Goal: Information Seeking & Learning: Understand process/instructions

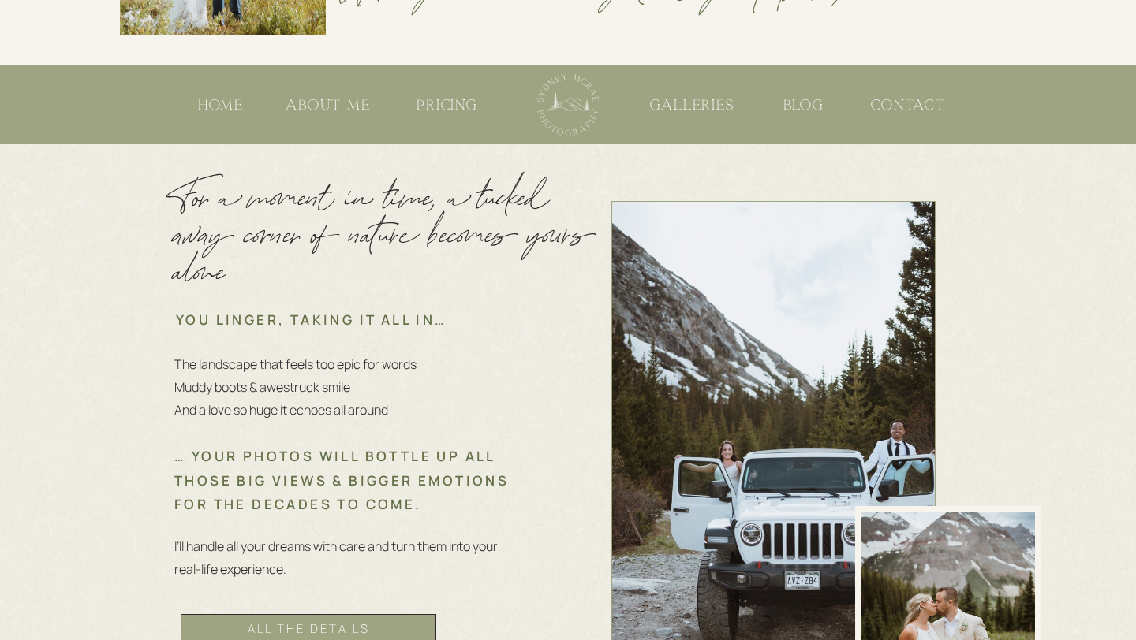
scroll to position [614, 0]
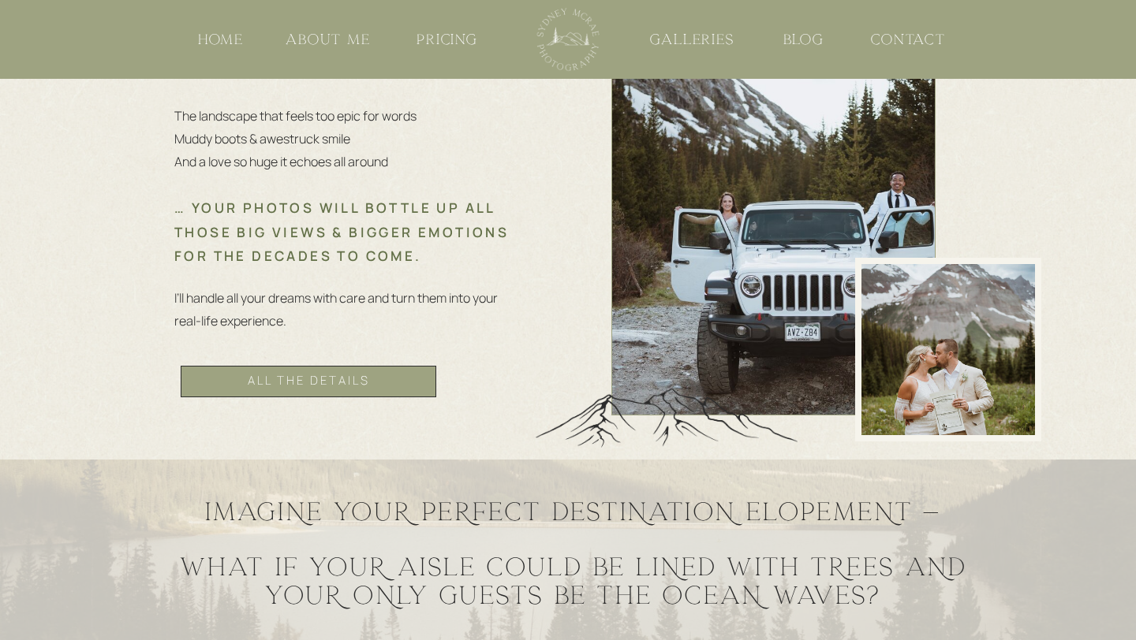
scroll to position [875, 0]
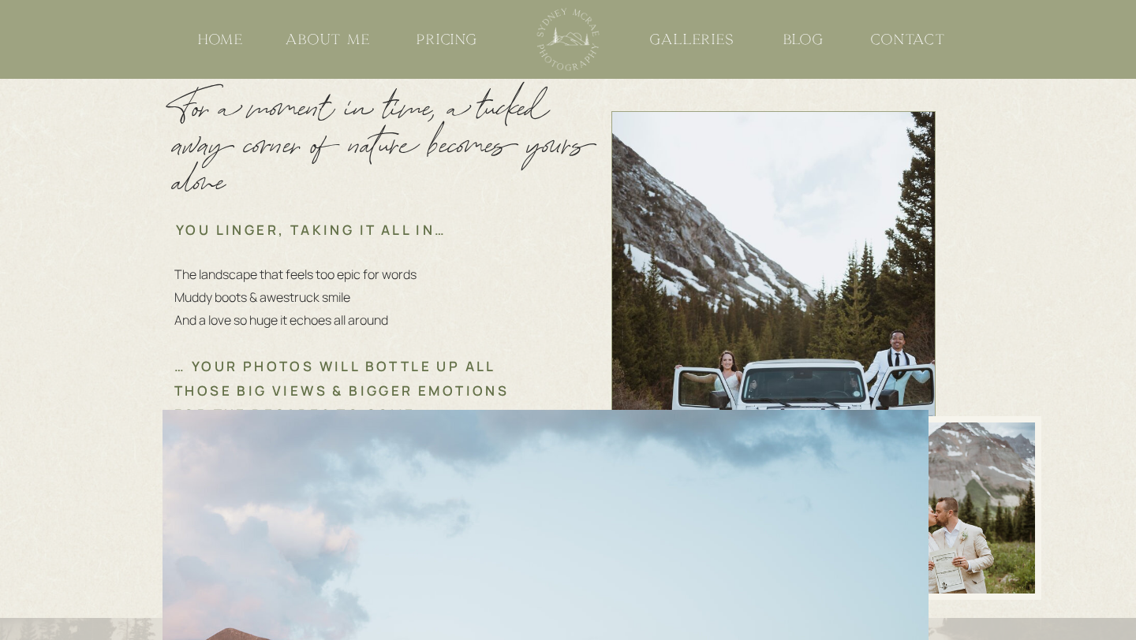
scroll to position [697, 0]
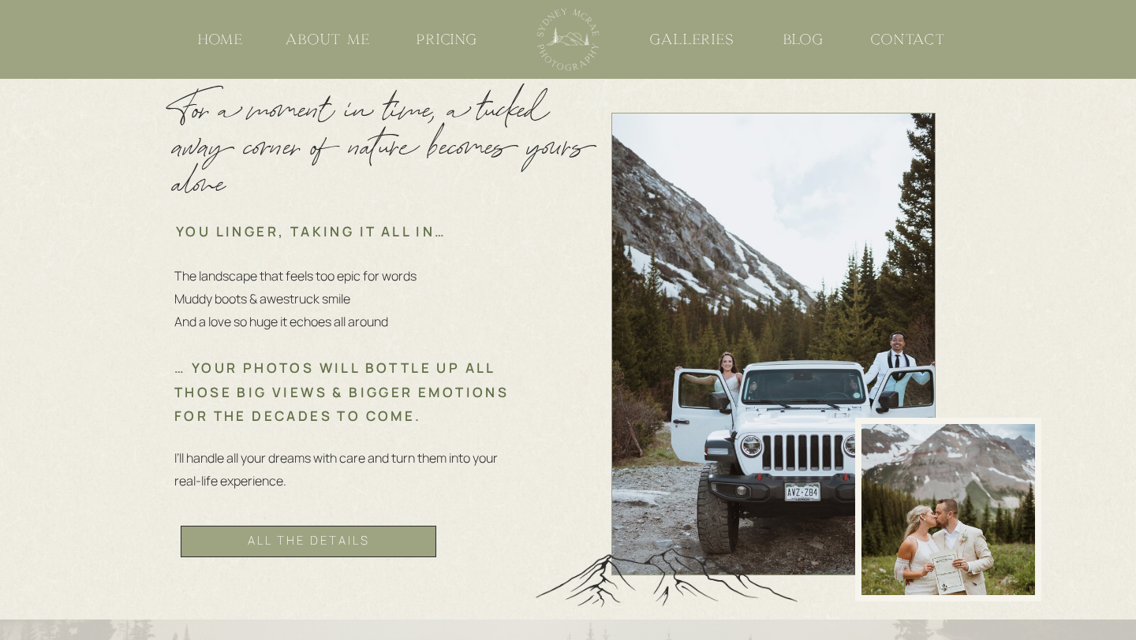
click at [349, 541] on nav "all the details" at bounding box center [308, 542] width 203 height 28
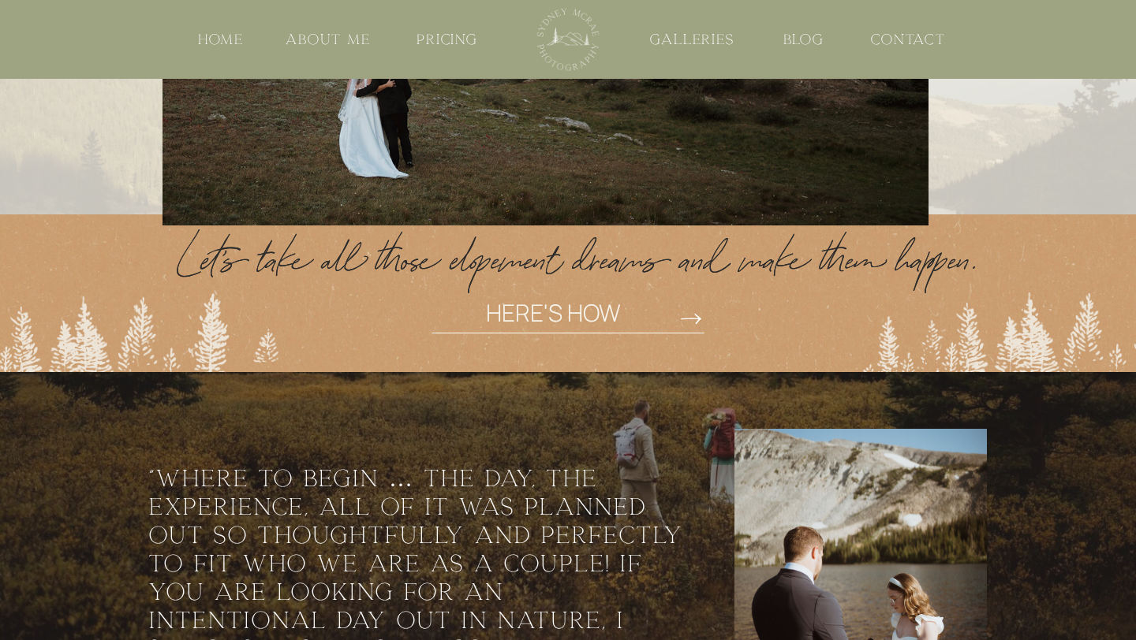
scroll to position [1478, 0]
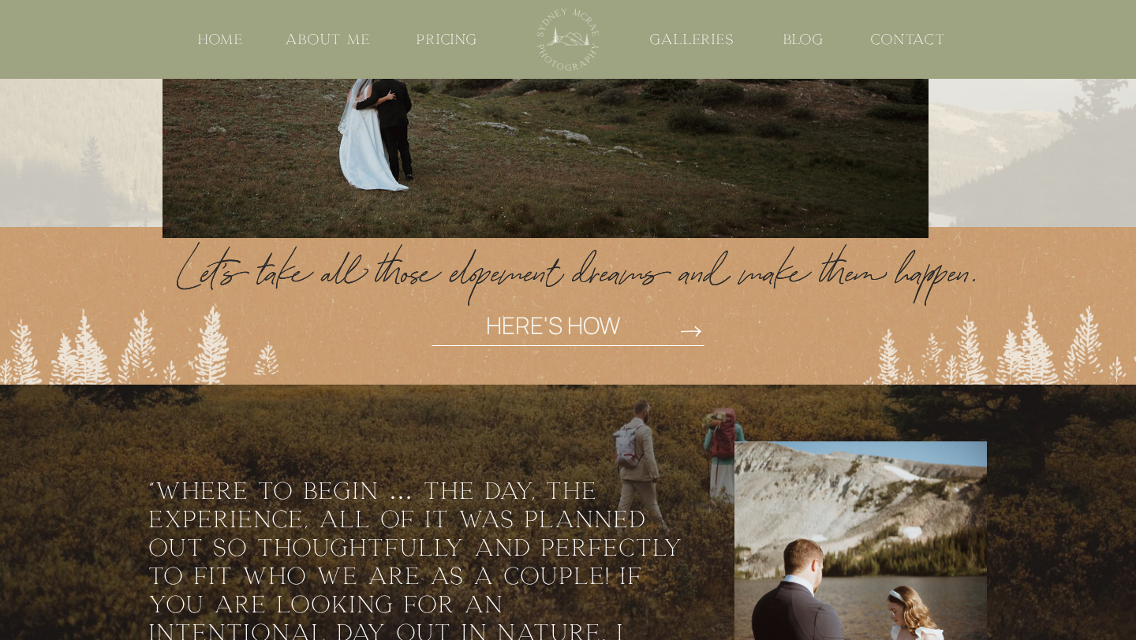
click at [547, 319] on p "HERE'S HOW" at bounding box center [552, 346] width 251 height 54
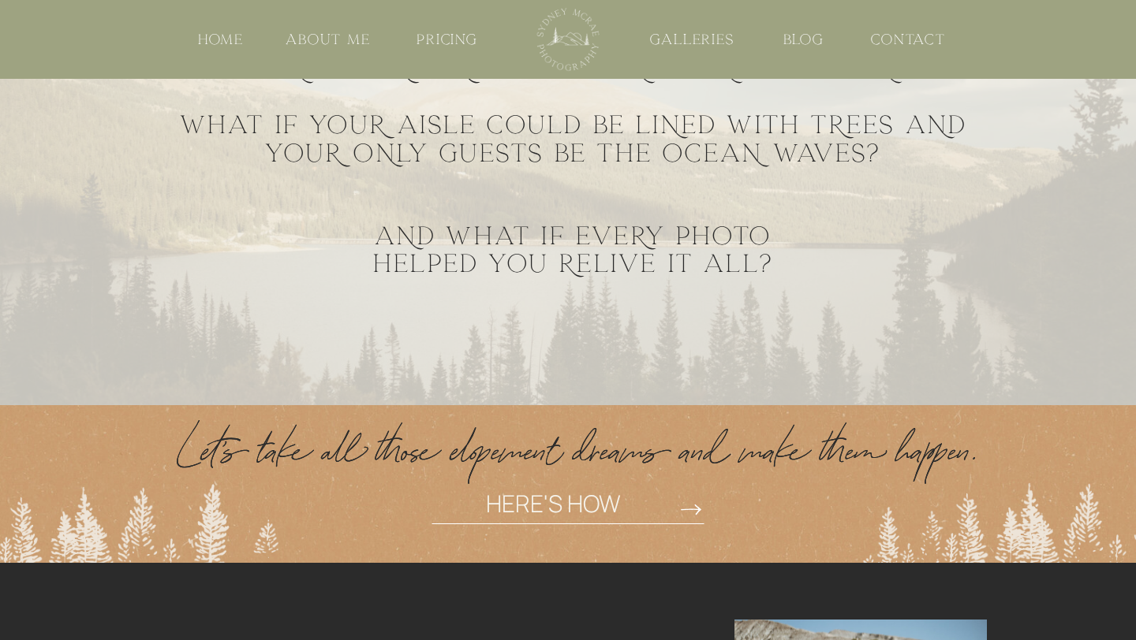
scroll to position [1041, 0]
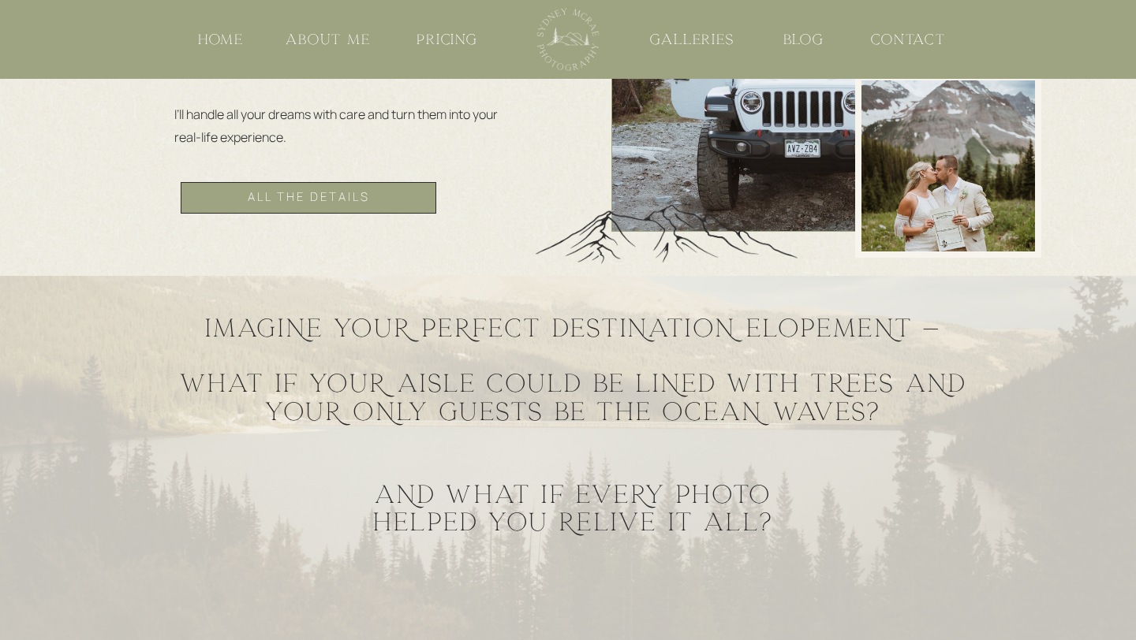
click at [425, 384] on h2 "IMAGINE YOUR PERFECT DESTINATION ELOPEMENT — WHAT IF YOUR AISLE COULD BE LINED …" at bounding box center [572, 470] width 873 height 311
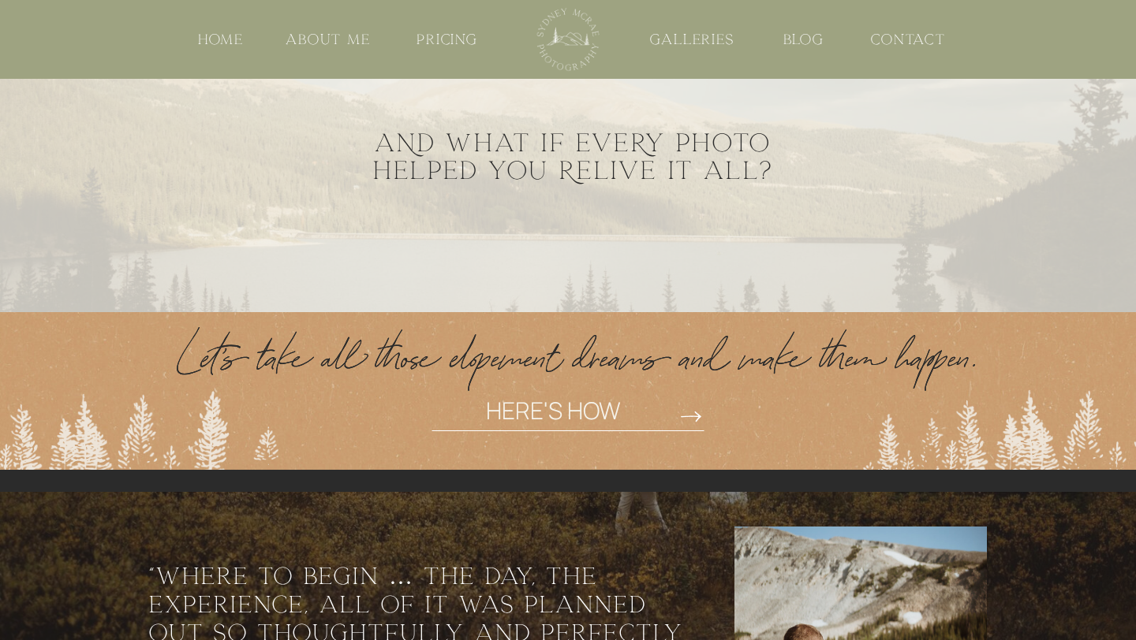
scroll to position [1398, 0]
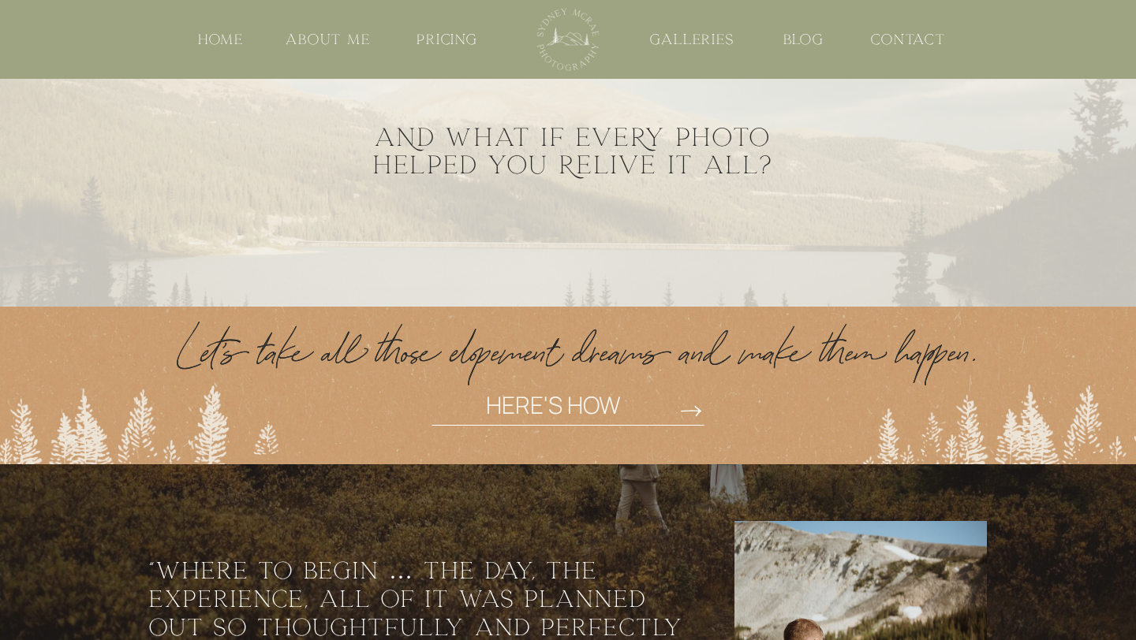
click at [592, 420] on p "HERE'S HOW" at bounding box center [552, 426] width 251 height 54
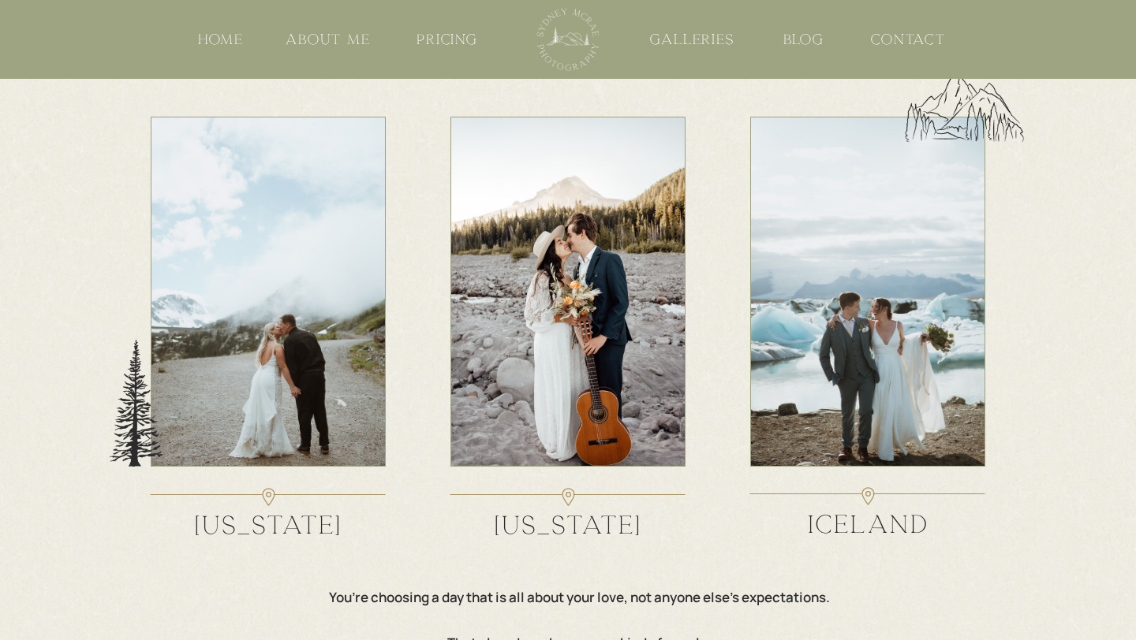
scroll to position [2631, 0]
